Goal: Information Seeking & Learning: Learn about a topic

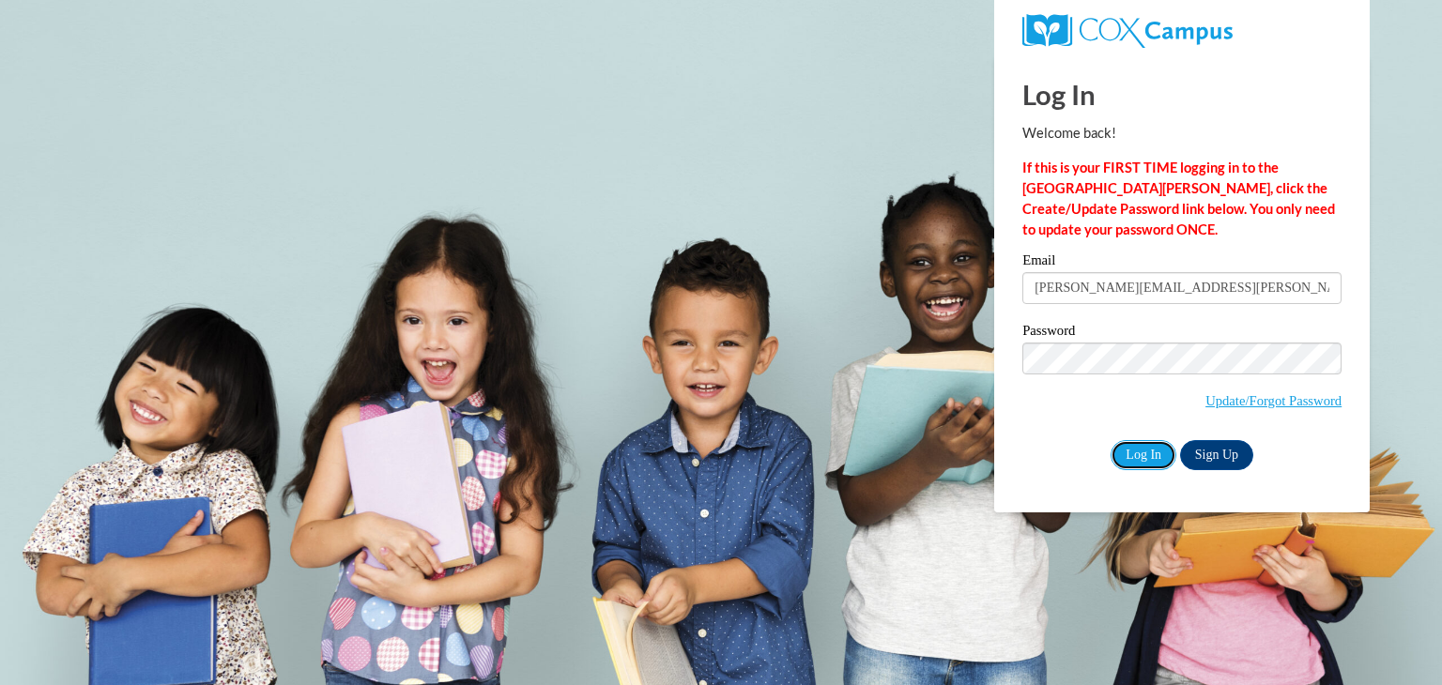
click at [1159, 446] on input "Log In" at bounding box center [1144, 455] width 66 height 30
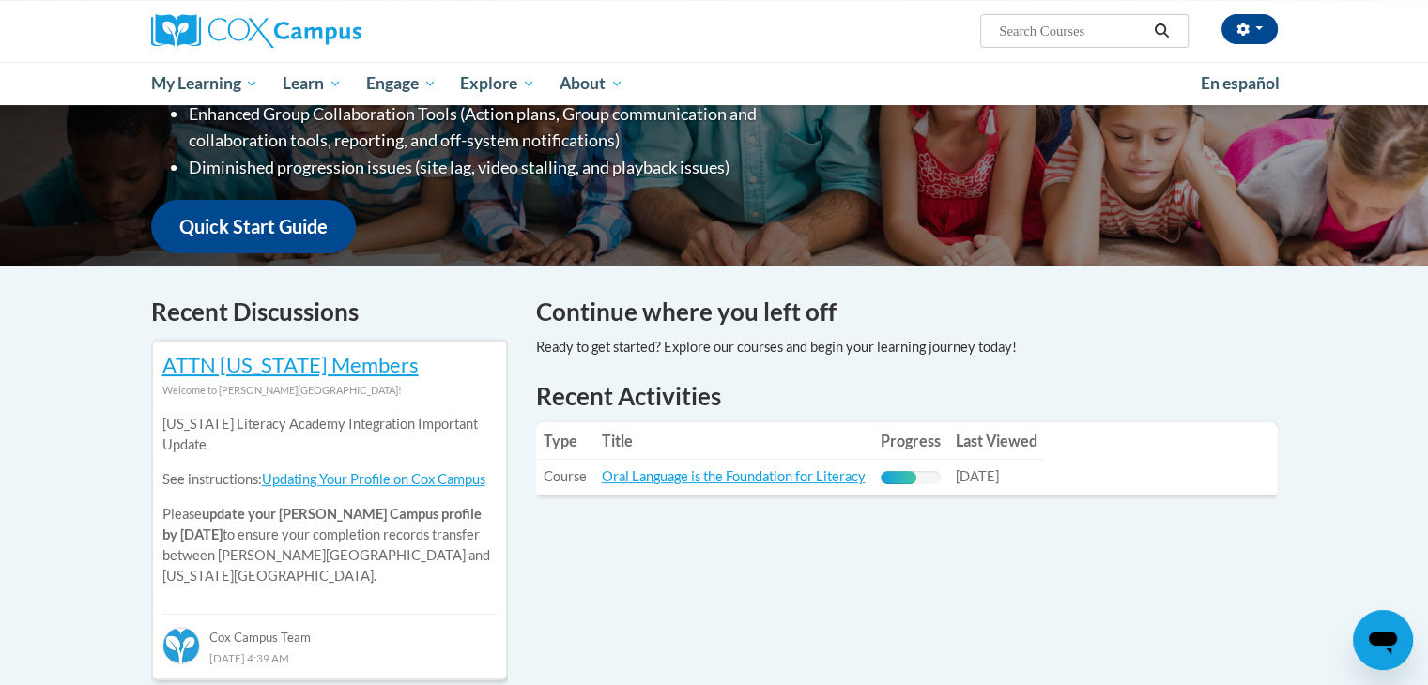
scroll to position [397, 0]
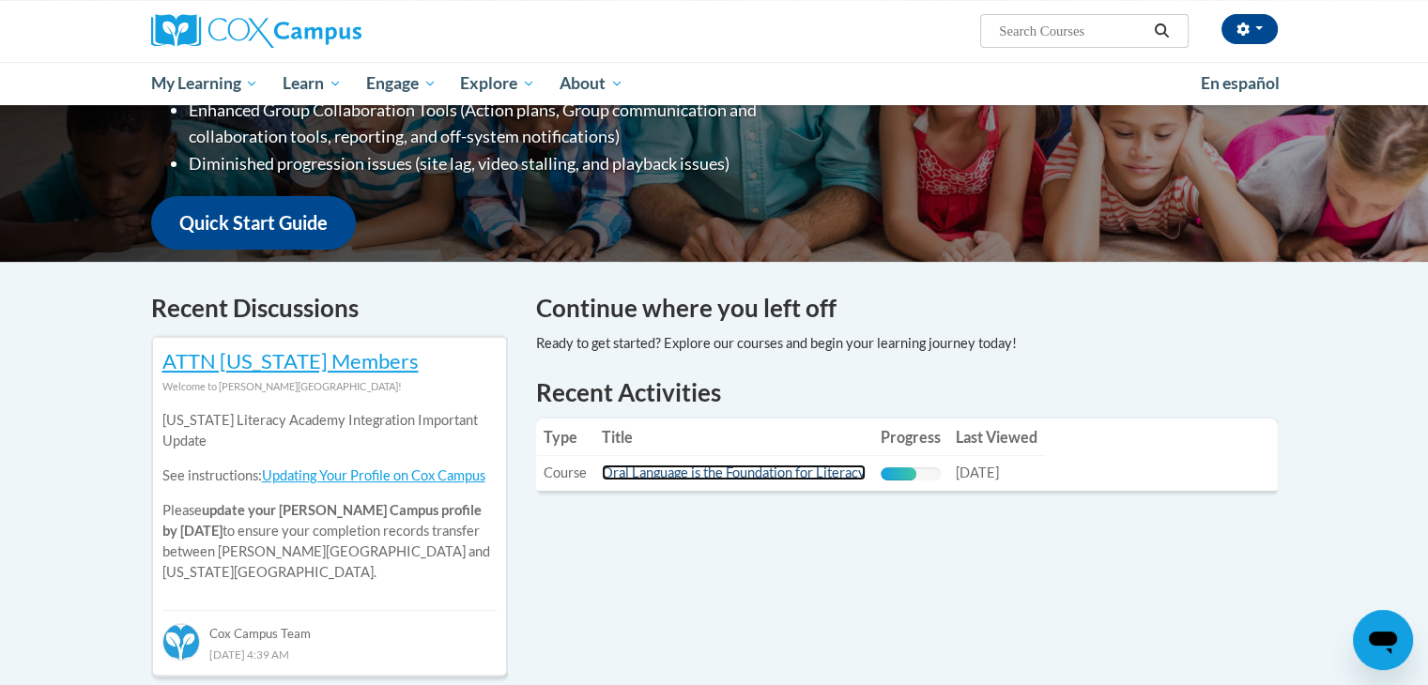
click at [837, 470] on link "Oral Language is the Foundation for Literacy" at bounding box center [734, 473] width 264 height 16
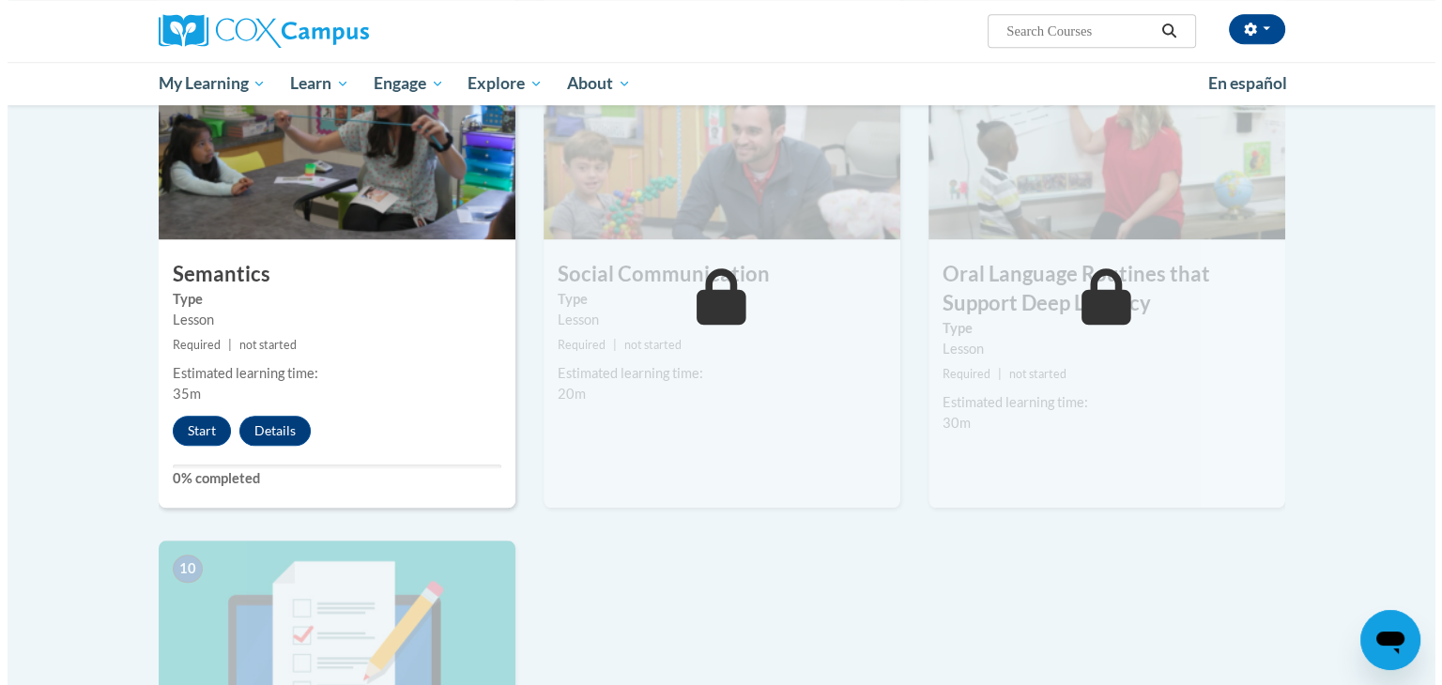
scroll to position [1343, 0]
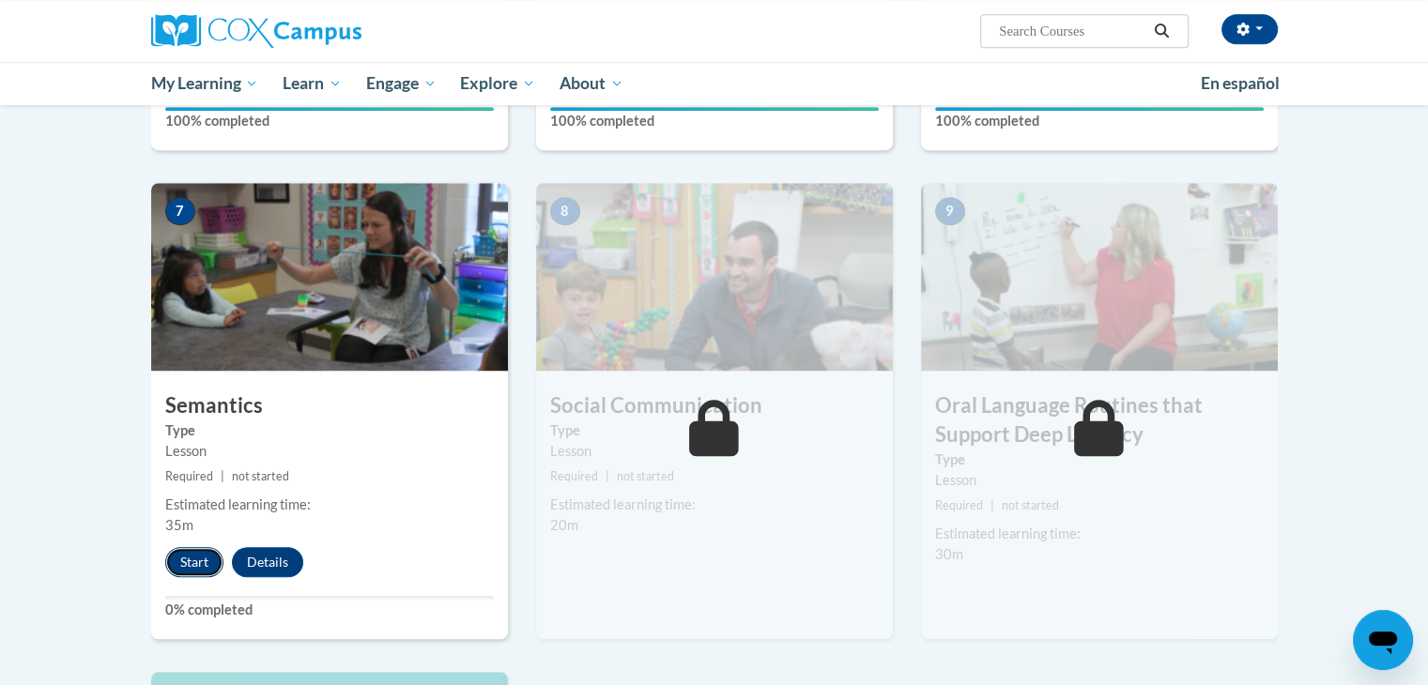
click at [189, 560] on button "Start" at bounding box center [194, 562] width 58 height 30
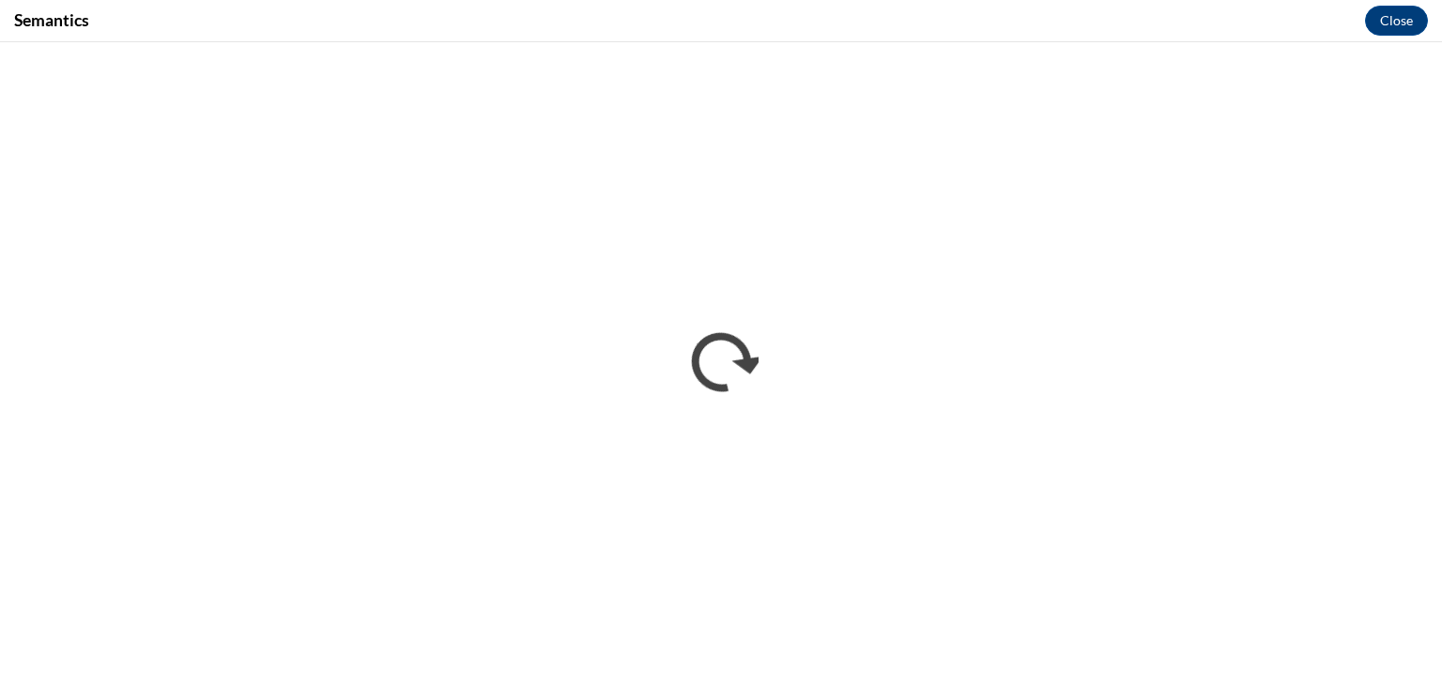
scroll to position [0, 0]
